Goal: Task Accomplishment & Management: Manage account settings

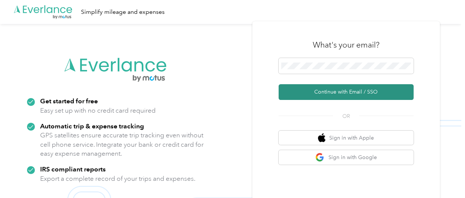
click at [342, 89] on button "Continue with Email / SSO" at bounding box center [346, 92] width 135 height 16
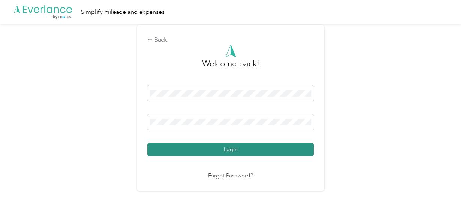
click at [232, 153] on button "Login" at bounding box center [230, 149] width 166 height 13
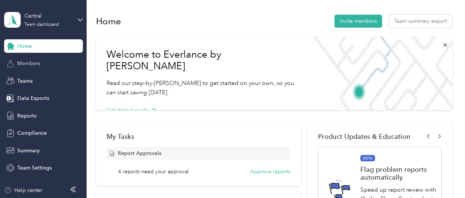
click at [32, 63] on span "Members" at bounding box center [28, 64] width 23 height 8
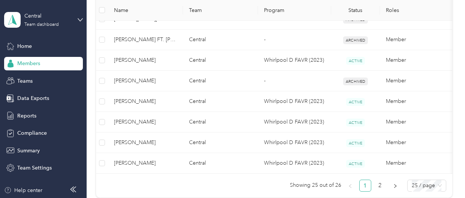
scroll to position [562, 0]
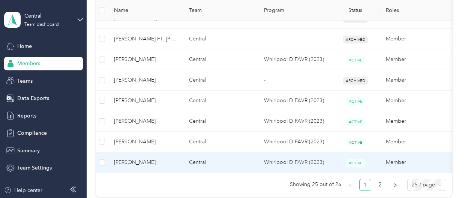
click at [138, 160] on span "[PERSON_NAME]" at bounding box center [145, 163] width 63 height 8
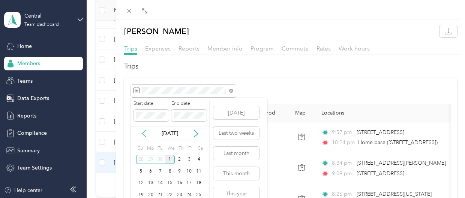
click at [142, 134] on icon at bounding box center [144, 133] width 4 height 7
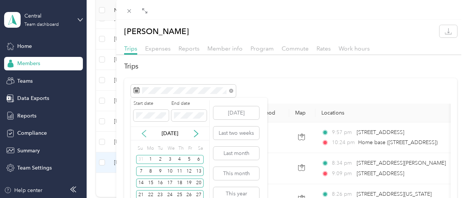
click at [144, 136] on icon at bounding box center [144, 133] width 4 height 7
click at [153, 160] on div "28" at bounding box center [151, 159] width 10 height 9
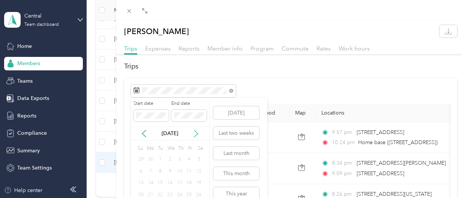
click at [197, 135] on icon at bounding box center [196, 133] width 4 height 7
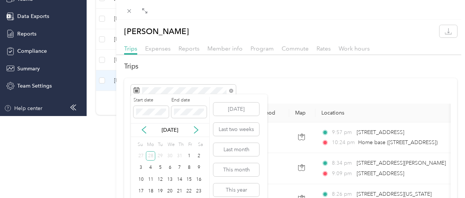
scroll to position [113, 0]
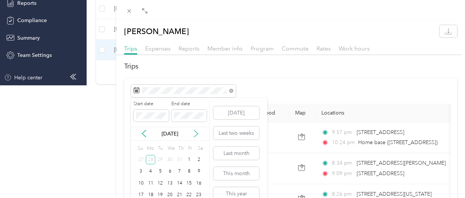
click at [197, 137] on icon at bounding box center [195, 133] width 7 height 7
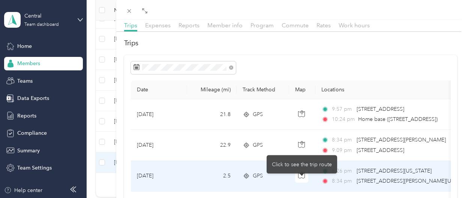
scroll to position [0, 0]
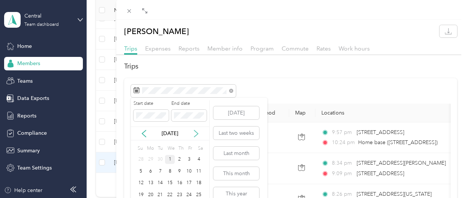
click at [196, 133] on icon at bounding box center [195, 133] width 7 height 7
click at [147, 134] on icon at bounding box center [143, 133] width 7 height 7
click at [199, 195] on div "27" at bounding box center [199, 194] width 10 height 9
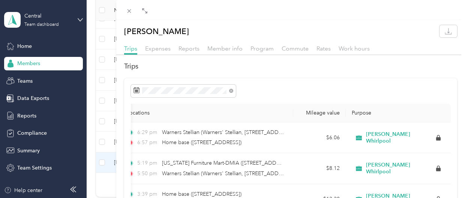
click at [192, 52] on div "Reports" at bounding box center [188, 48] width 21 height 9
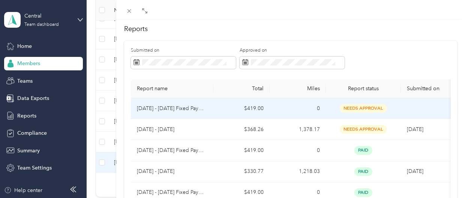
scroll to position [75, 0]
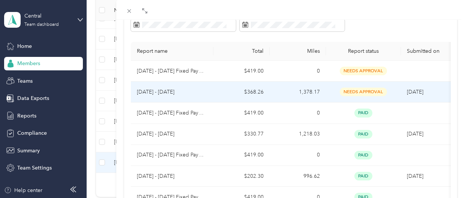
click at [173, 92] on p "[DATE] - [DATE]" at bounding box center [172, 92] width 70 height 8
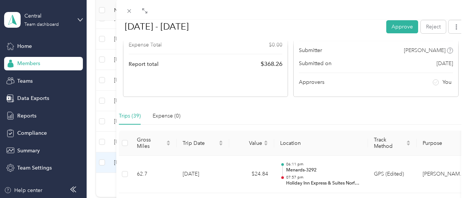
scroll to position [112, 0]
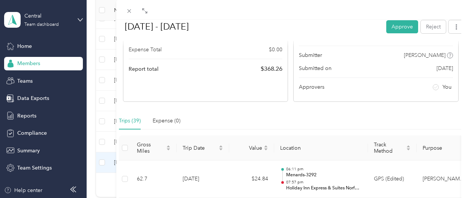
click at [33, 114] on div "BACK [PERSON_NAME] Reports [DATE] - [DATE] [DATE] - [DATE] Approve Reject Needs…" at bounding box center [232, 99] width 465 height 198
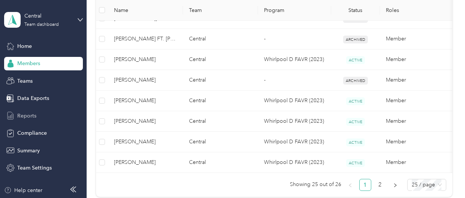
click at [33, 115] on span "Reports" at bounding box center [26, 116] width 19 height 8
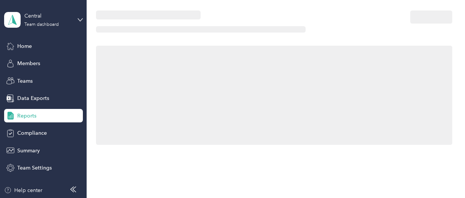
click at [33, 115] on span "Reports" at bounding box center [26, 116] width 19 height 8
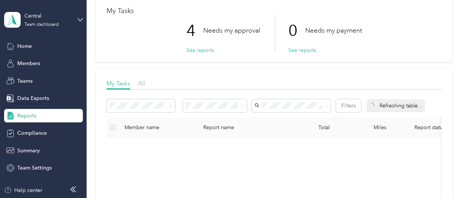
scroll to position [37, 0]
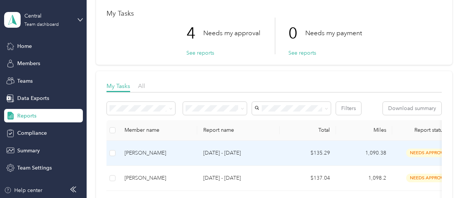
click at [166, 152] on div "[PERSON_NAME]" at bounding box center [157, 153] width 67 height 8
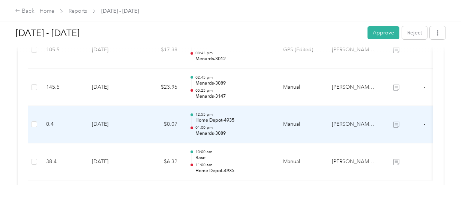
scroll to position [1425, 0]
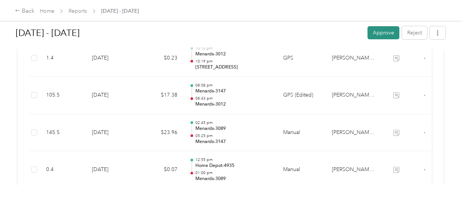
click at [382, 36] on button "Approve" at bounding box center [383, 32] width 32 height 13
click at [169, 15] on div "Back Home Reports [DATE] - [DATE]" at bounding box center [232, 10] width 465 height 21
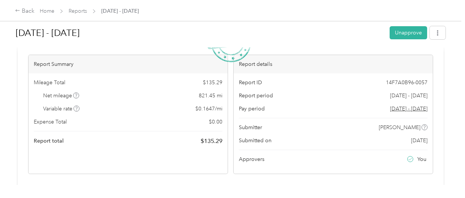
scroll to position [0, 0]
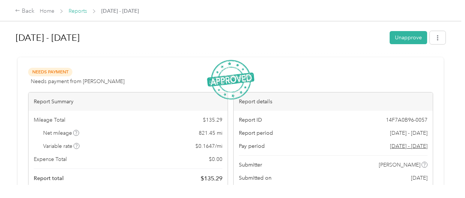
click at [86, 10] on link "Reports" at bounding box center [78, 11] width 18 height 6
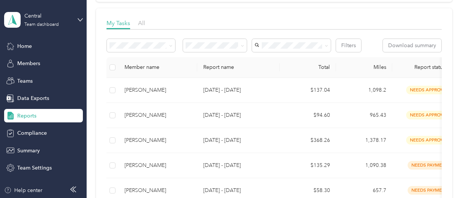
scroll to position [112, 0]
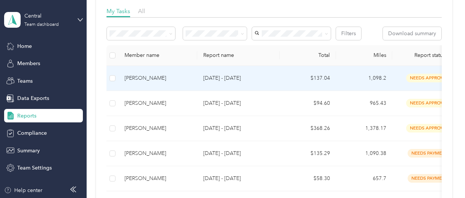
click at [145, 78] on div "[PERSON_NAME]" at bounding box center [157, 78] width 67 height 8
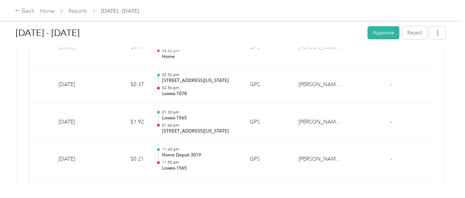
scroll to position [197, 0]
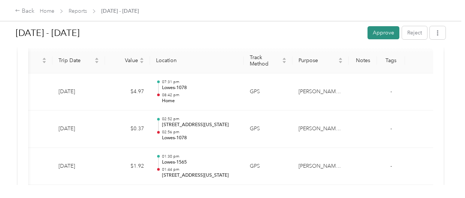
click at [382, 35] on button "Approve" at bounding box center [383, 32] width 32 height 13
click at [76, 11] on link "Reports" at bounding box center [78, 11] width 18 height 6
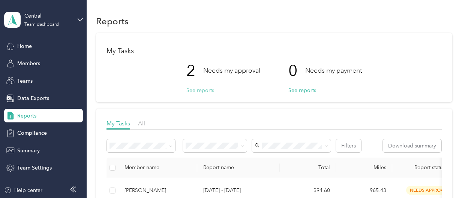
click at [202, 90] on button "See reports" at bounding box center [200, 91] width 28 height 8
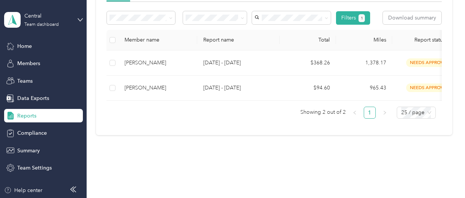
scroll to position [148, 0]
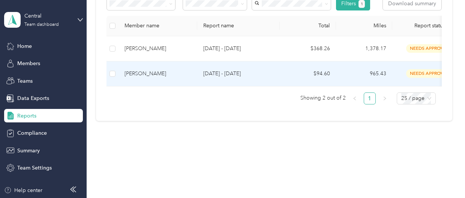
click at [158, 70] on div "[PERSON_NAME]" at bounding box center [157, 74] width 67 height 8
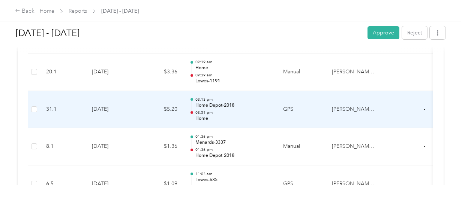
scroll to position [487, 0]
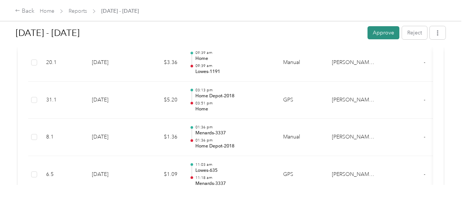
click at [382, 35] on button "Approve" at bounding box center [383, 32] width 32 height 13
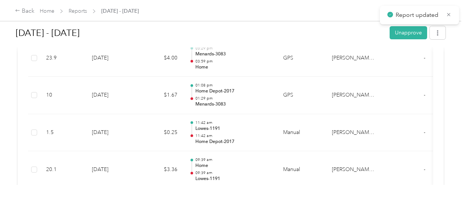
scroll to position [375, 0]
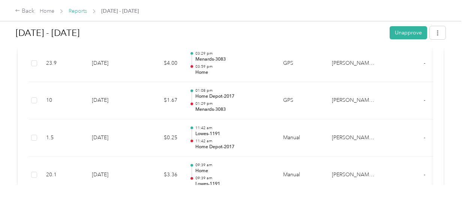
click at [77, 11] on link "Reports" at bounding box center [78, 11] width 18 height 6
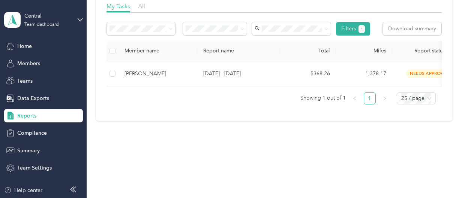
scroll to position [123, 0]
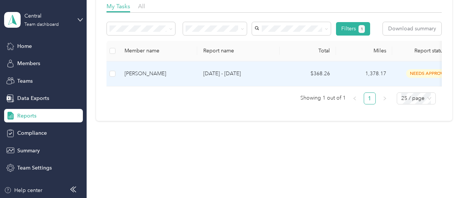
click at [151, 70] on div "[PERSON_NAME]" at bounding box center [157, 74] width 67 height 8
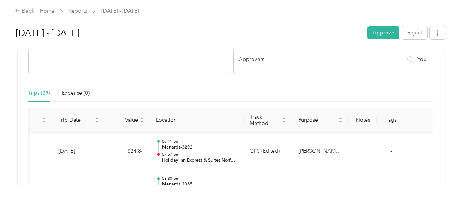
scroll to position [122, 0]
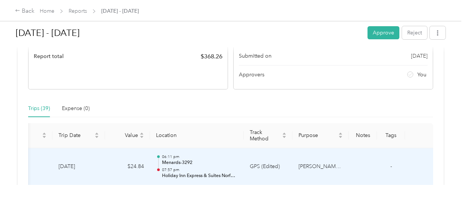
click at [269, 167] on td "GPS (Edited)" at bounding box center [268, 166] width 49 height 37
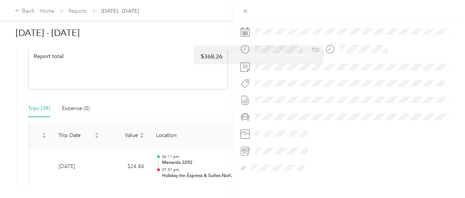
scroll to position [210, 0]
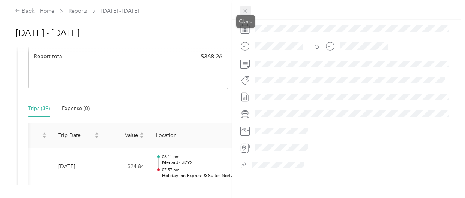
click at [246, 11] on icon at bounding box center [245, 11] width 6 height 6
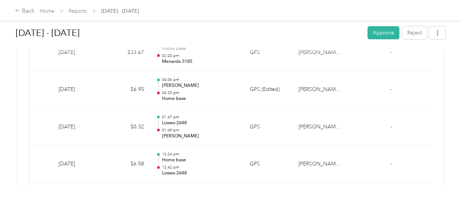
scroll to position [572, 0]
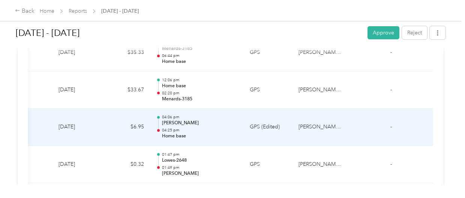
click at [270, 123] on td "GPS (Edited)" at bounding box center [268, 127] width 49 height 37
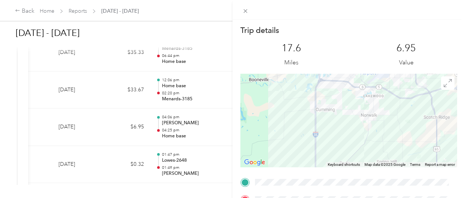
click at [319, 59] on div "17.6 Miles" at bounding box center [291, 54] width 102 height 25
click at [244, 11] on icon at bounding box center [245, 11] width 6 height 6
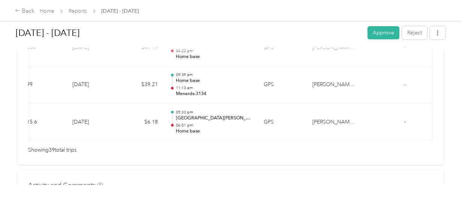
scroll to position [0, 0]
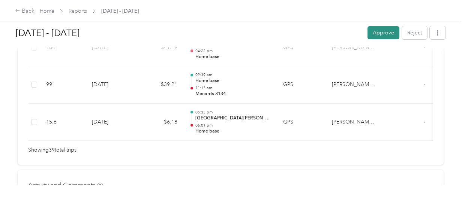
click at [376, 30] on button "Approve" at bounding box center [383, 32] width 32 height 13
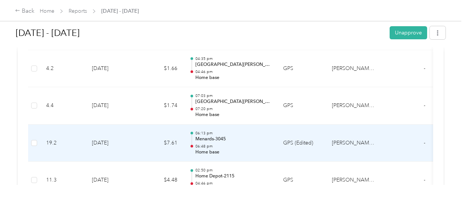
scroll to position [1022, 0]
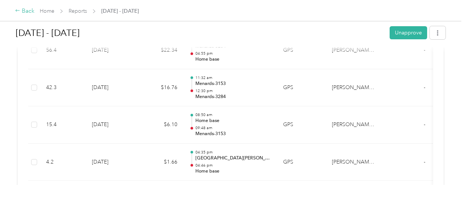
click at [27, 11] on div "Back" at bounding box center [24, 11] width 19 height 9
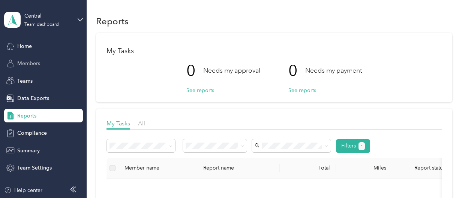
click at [37, 64] on span "Members" at bounding box center [28, 64] width 23 height 8
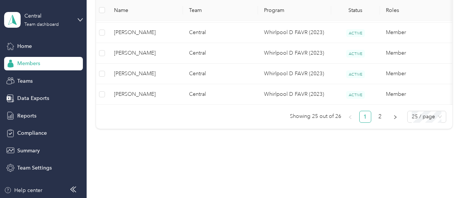
scroll to position [637, 0]
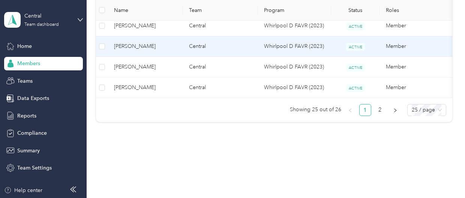
click at [151, 42] on span "[PERSON_NAME]" at bounding box center [145, 46] width 63 height 8
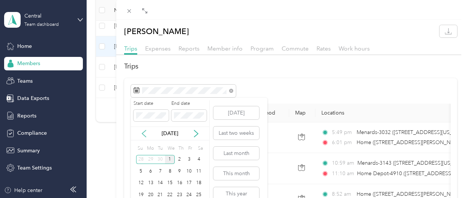
click at [145, 134] on icon at bounding box center [143, 133] width 7 height 7
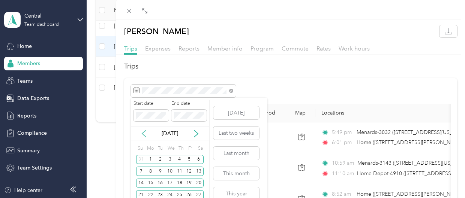
click at [145, 135] on icon at bounding box center [143, 133] width 7 height 7
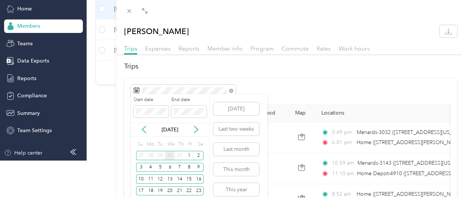
scroll to position [38, 0]
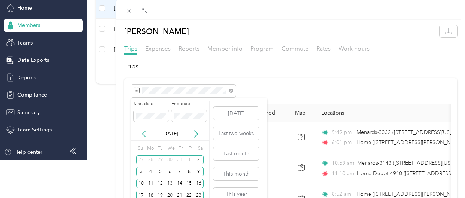
click at [143, 133] on icon at bounding box center [143, 133] width 7 height 7
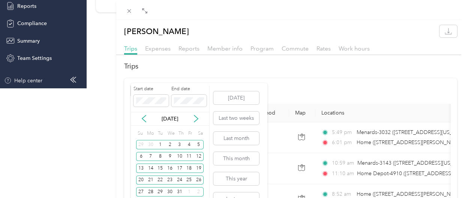
scroll to position [72, 0]
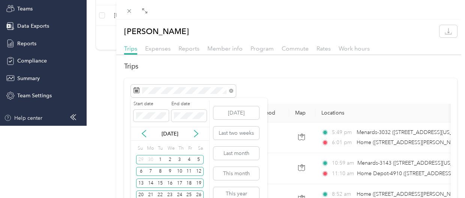
click at [207, 188] on div "Start date End date [DATE] Su Mo Tu We Th Fr Sa 29 30 1 2 3 4 5 6 7 8 9 10 11 1…" at bounding box center [170, 157] width 79 height 112
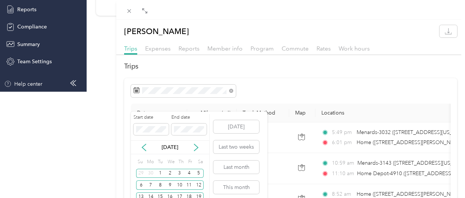
scroll to position [128, 0]
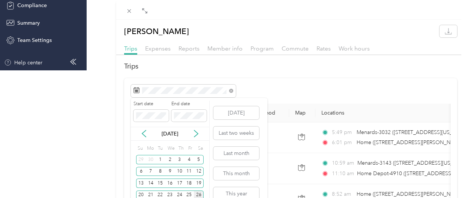
click at [198, 195] on div "26" at bounding box center [199, 195] width 10 height 9
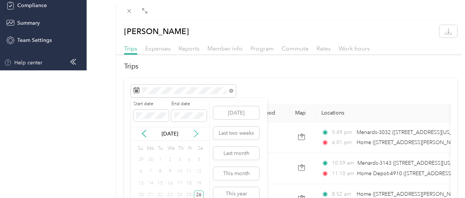
click at [197, 134] on icon at bounding box center [196, 133] width 4 height 7
click at [190, 160] on div "3" at bounding box center [189, 159] width 10 height 9
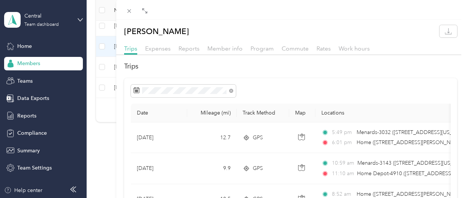
click at [358, 96] on div at bounding box center [291, 91] width 320 height 13
click at [156, 49] on span "Expenses" at bounding box center [157, 48] width 25 height 7
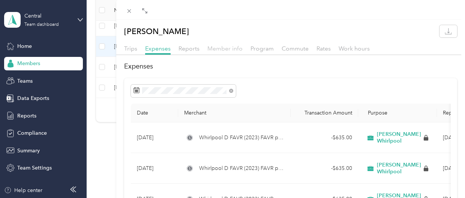
click at [222, 48] on span "Member info" at bounding box center [224, 48] width 35 height 7
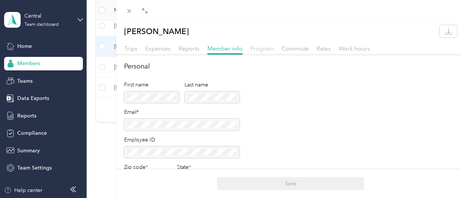
click at [265, 52] on span "Program" at bounding box center [261, 48] width 23 height 7
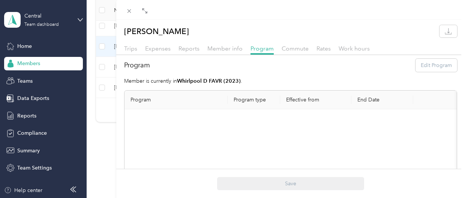
click at [210, 18] on div at bounding box center [290, 10] width 349 height 20
